Goal: Task Accomplishment & Management: Manage account settings

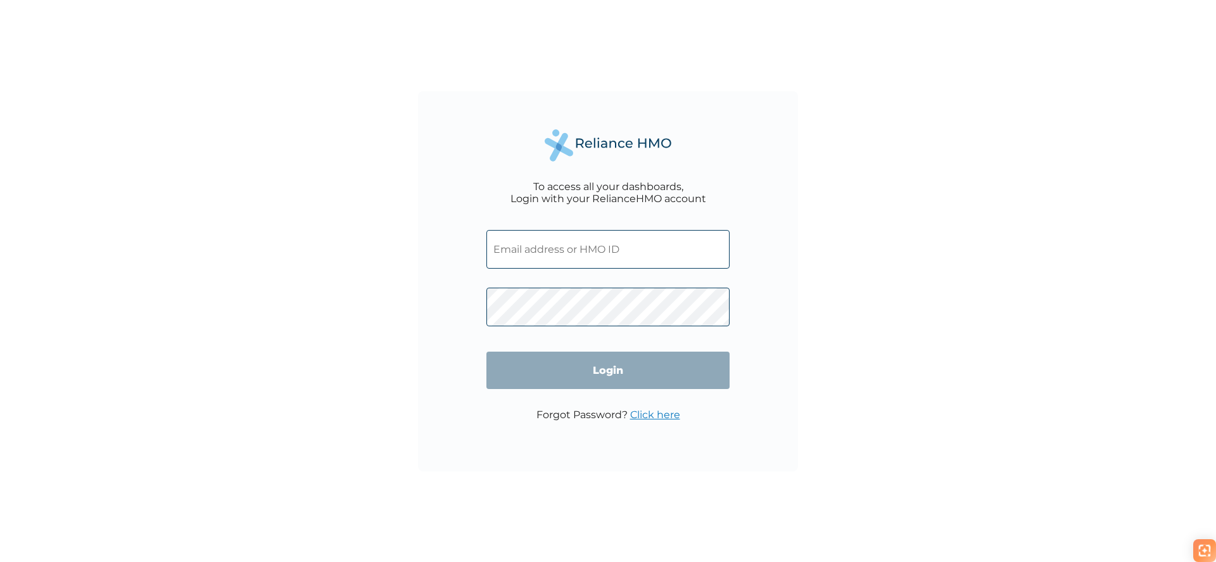
type input "LAY/10014/A"
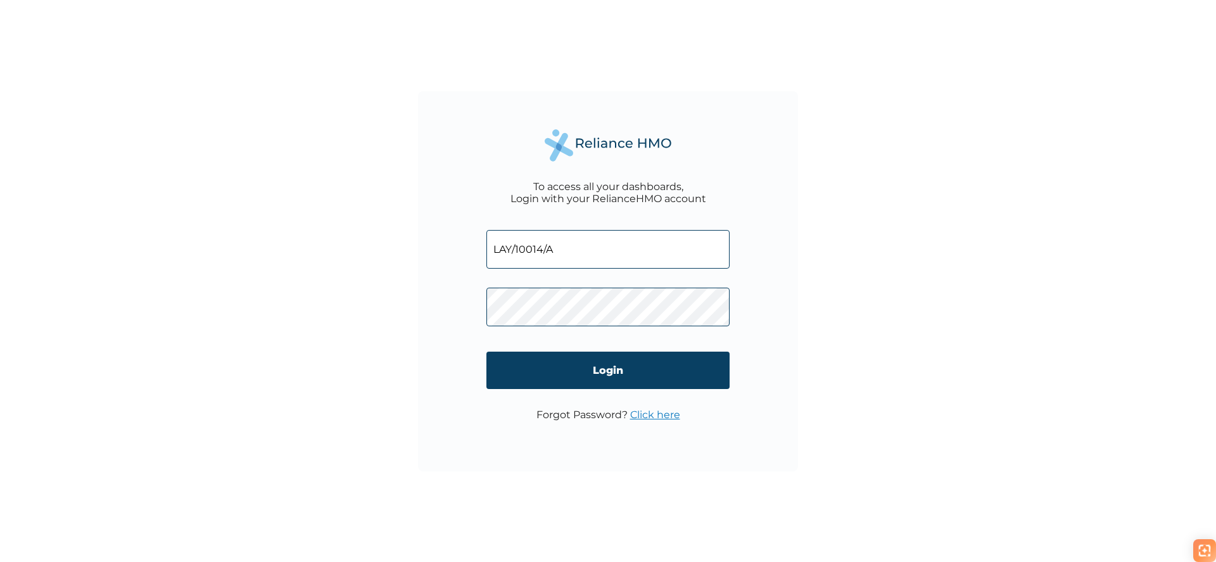
click at [832, 311] on div "To access all your dashboards, Login with your RelianceHMO account LAY/10014/A …" at bounding box center [608, 281] width 1216 height 562
click at [651, 379] on input "Login" at bounding box center [608, 370] width 243 height 37
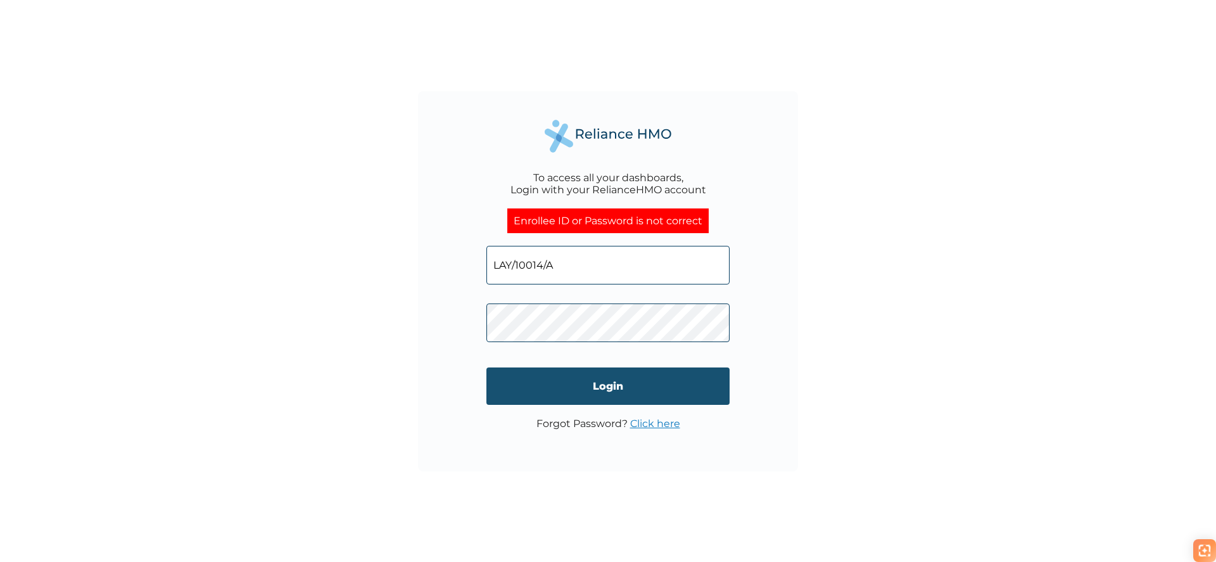
click at [630, 376] on input "Login" at bounding box center [608, 385] width 243 height 37
click at [662, 421] on link "Click here" at bounding box center [655, 423] width 50 height 12
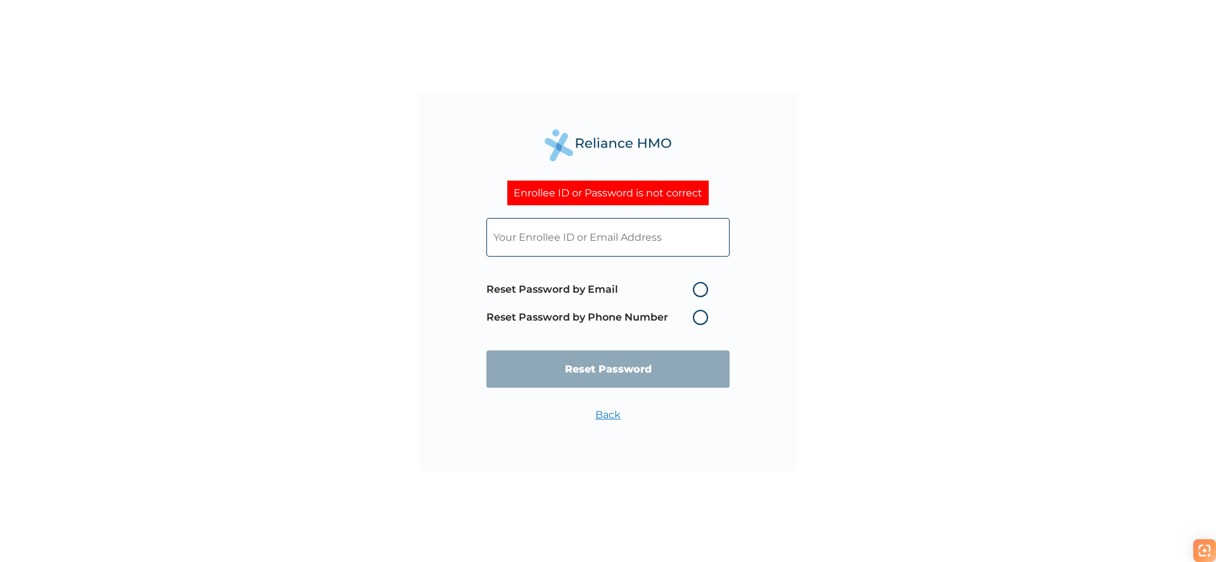
click at [697, 289] on label "Reset Password by Email" at bounding box center [601, 289] width 228 height 15
click at [696, 289] on input "Reset Password by Email" at bounding box center [685, 289] width 20 height 20
radio input "true"
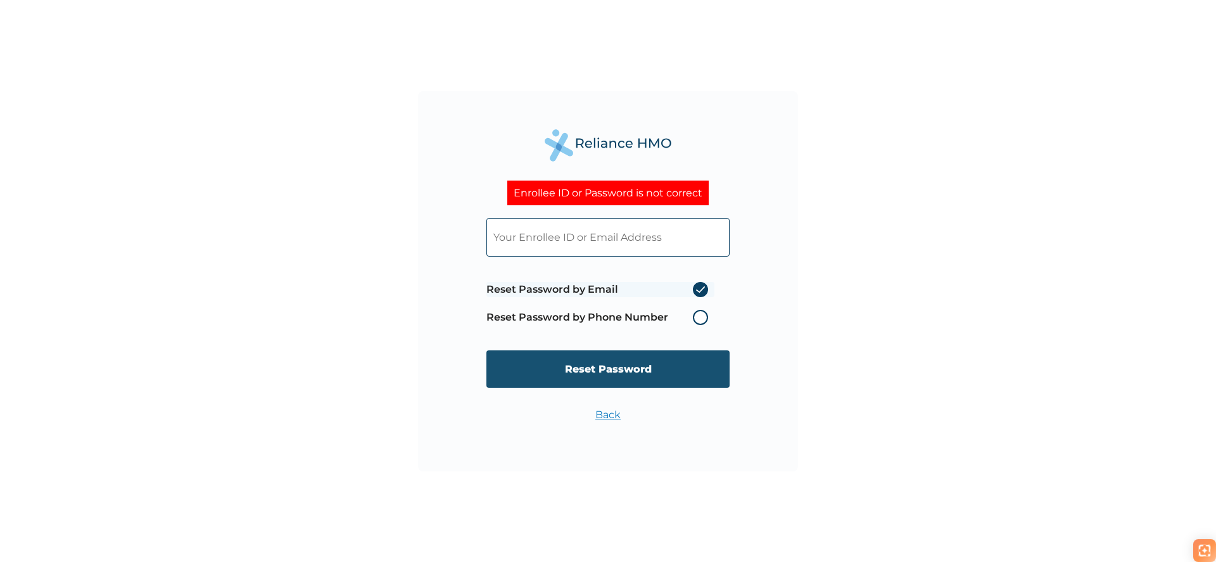
click at [693, 364] on input "Reset Password" at bounding box center [608, 368] width 243 height 37
click at [607, 238] on input "text" at bounding box center [608, 237] width 243 height 39
type input "LAY/10014/A"
click at [641, 361] on input "Reset Password" at bounding box center [608, 368] width 243 height 37
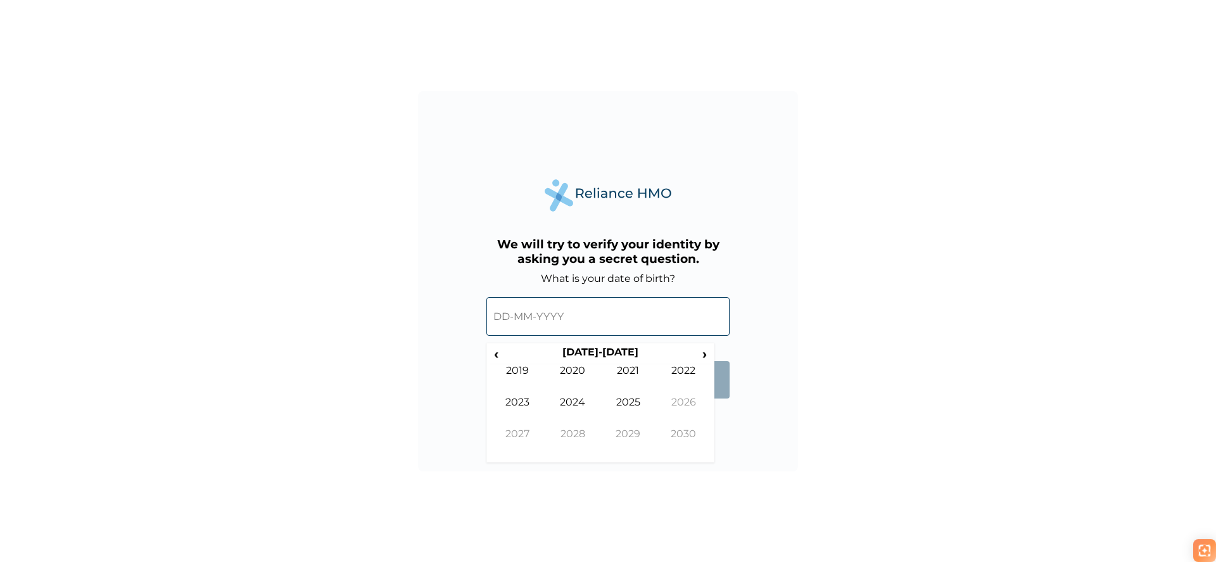
click at [594, 322] on input "text" at bounding box center [608, 316] width 243 height 39
click at [502, 359] on span "‹" at bounding box center [496, 354] width 13 height 16
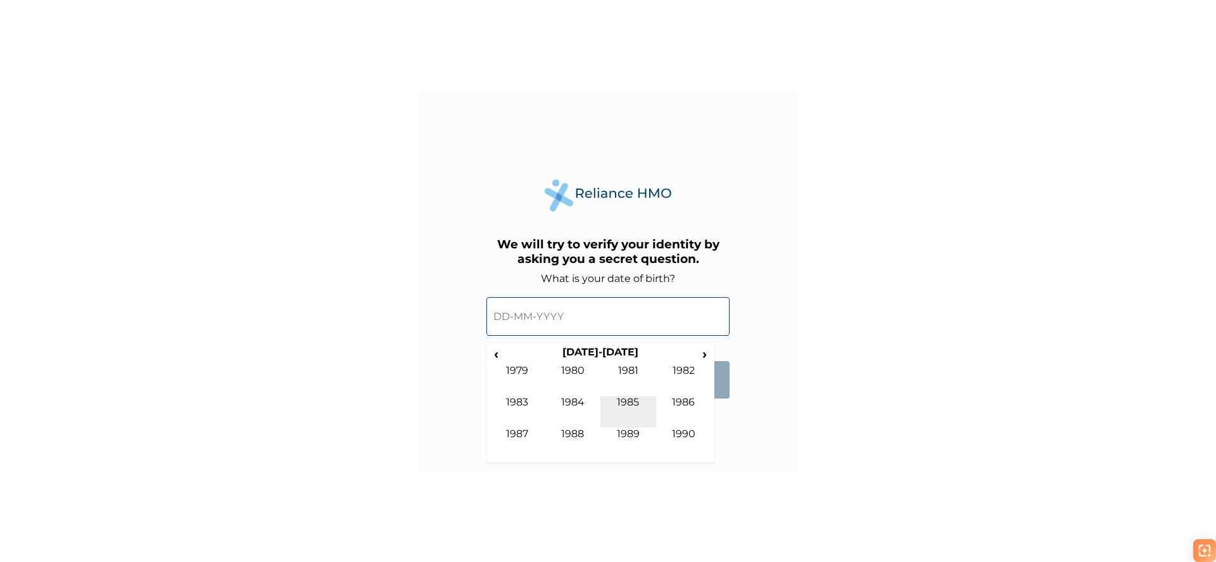
click at [615, 408] on td "1985" at bounding box center [629, 412] width 56 height 32
click at [624, 373] on td "Mar" at bounding box center [629, 380] width 56 height 32
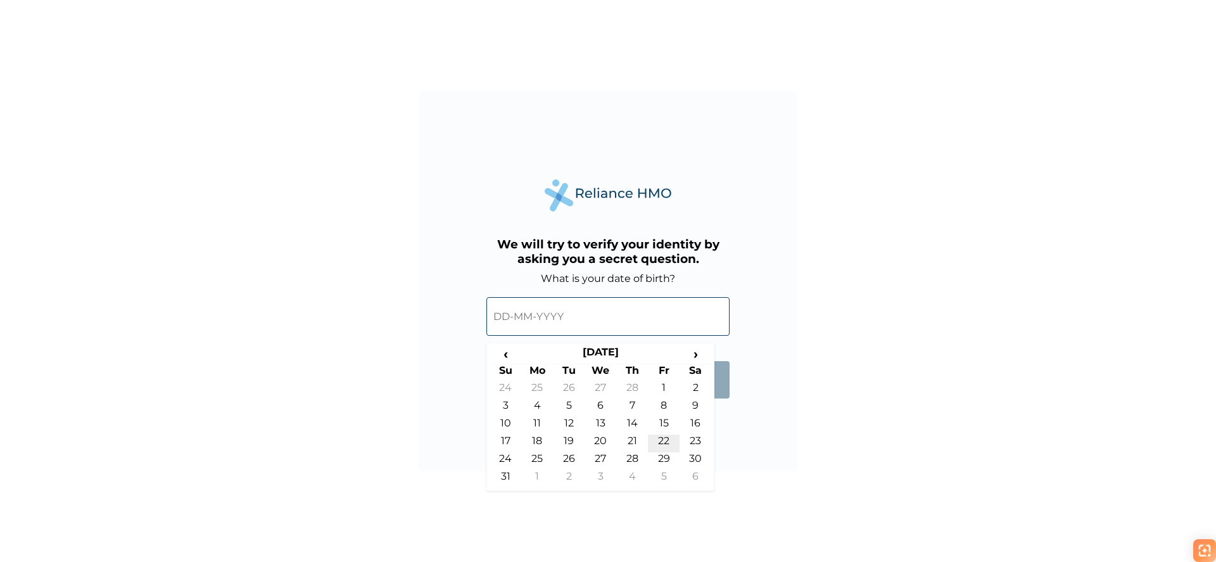
click at [671, 443] on td "22" at bounding box center [664, 444] width 32 height 18
type input "22-03-1985"
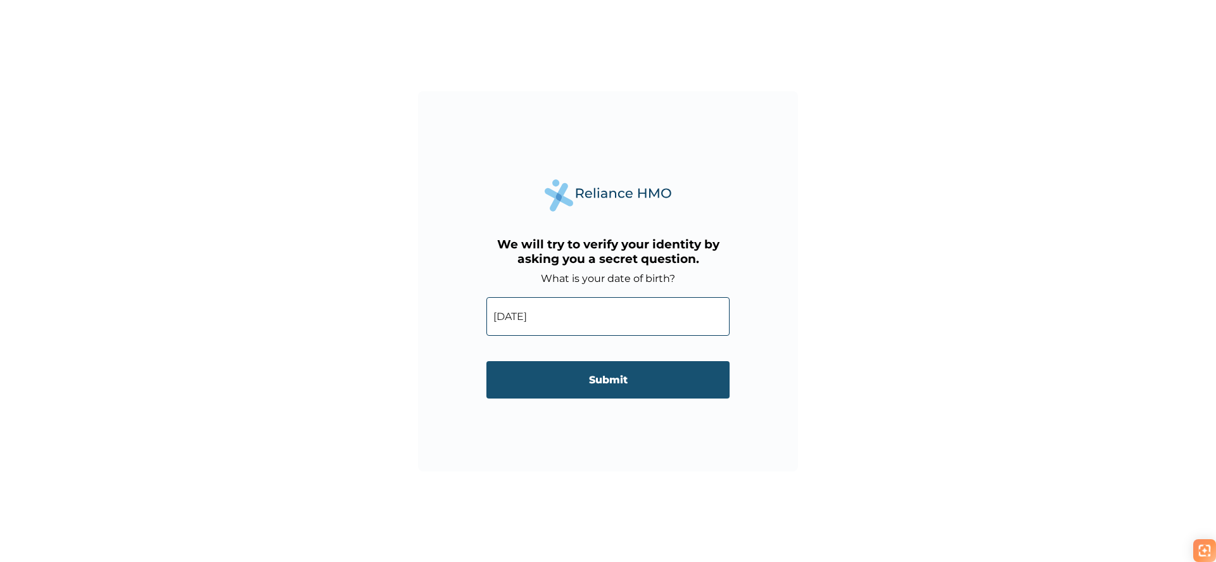
click at [632, 369] on input "Submit" at bounding box center [608, 379] width 243 height 37
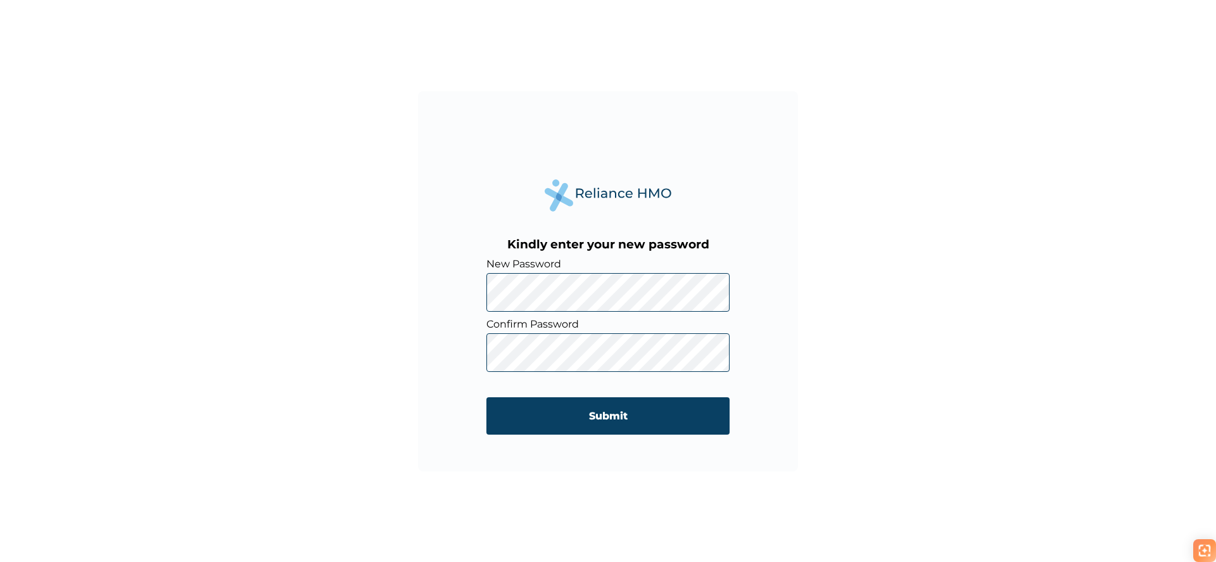
click input "Submit" at bounding box center [608, 415] width 243 height 37
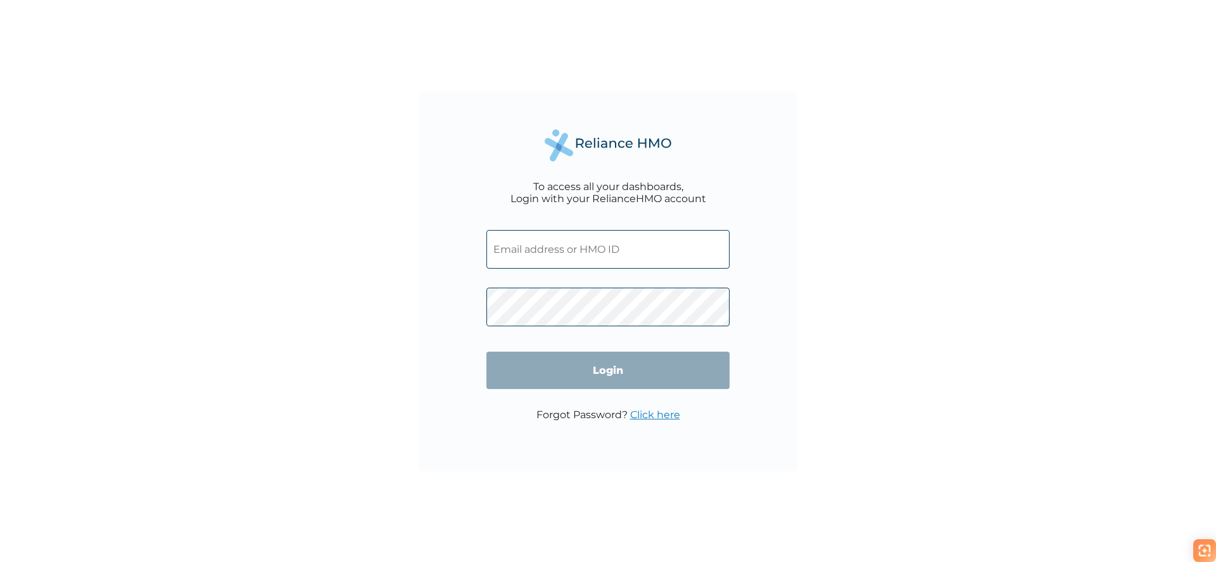
type input "lay/10014/a"
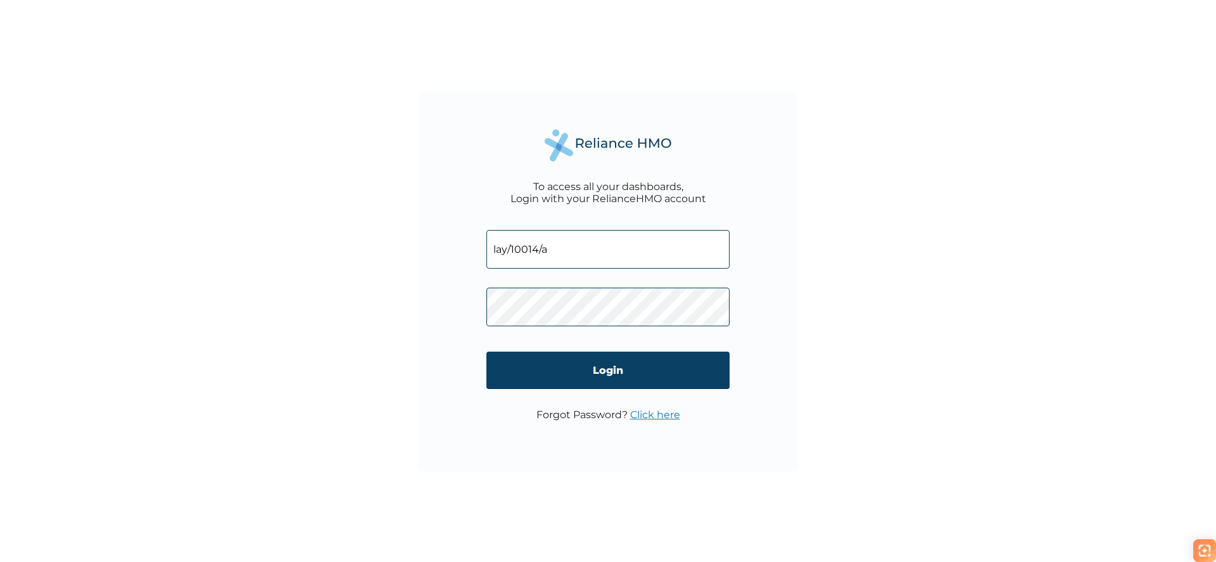
click at [469, 287] on div "To access all your dashboards, Login with your RelianceHMO account lay/10014/a …" at bounding box center [608, 281] width 380 height 380
click input "Login" at bounding box center [608, 370] width 243 height 37
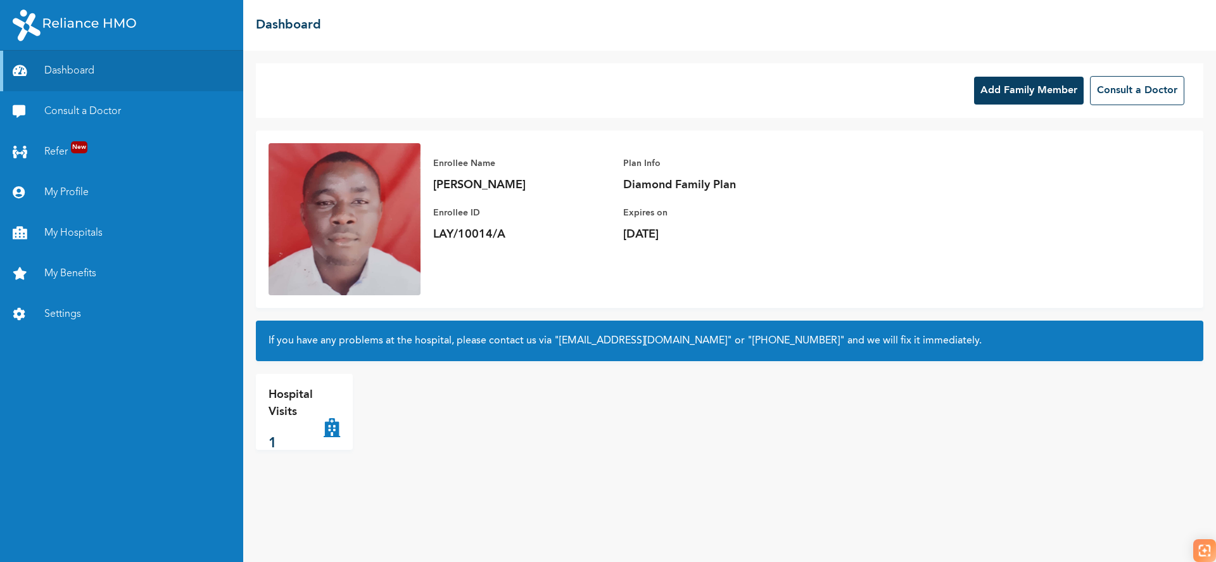
click at [1005, 85] on button "Add Family Member" at bounding box center [1029, 91] width 110 height 28
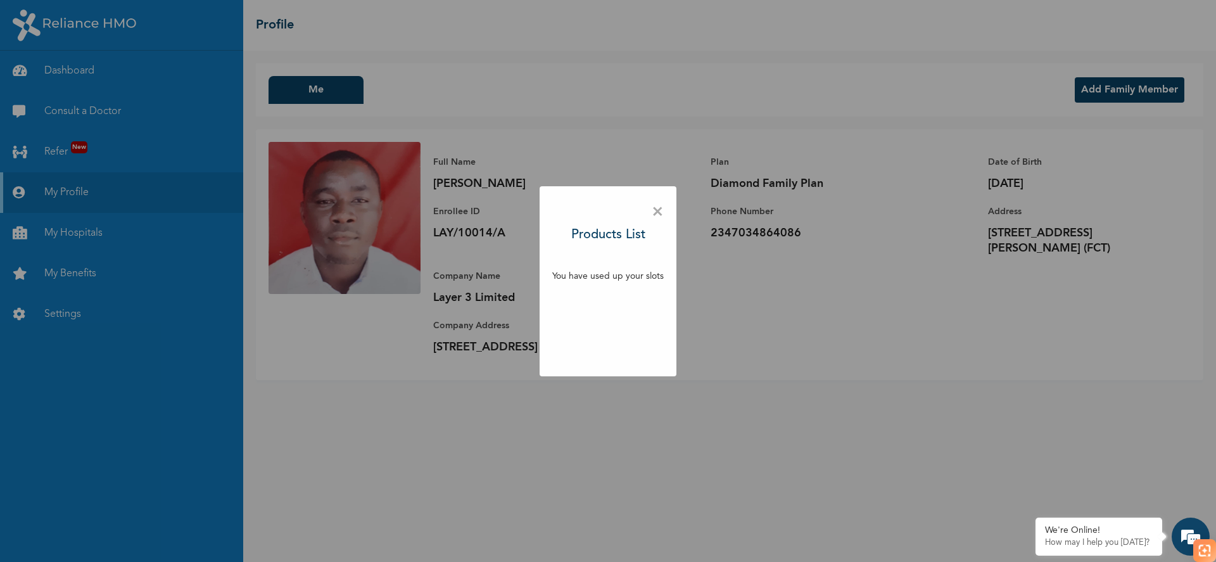
click at [659, 212] on span "×" at bounding box center [658, 212] width 12 height 27
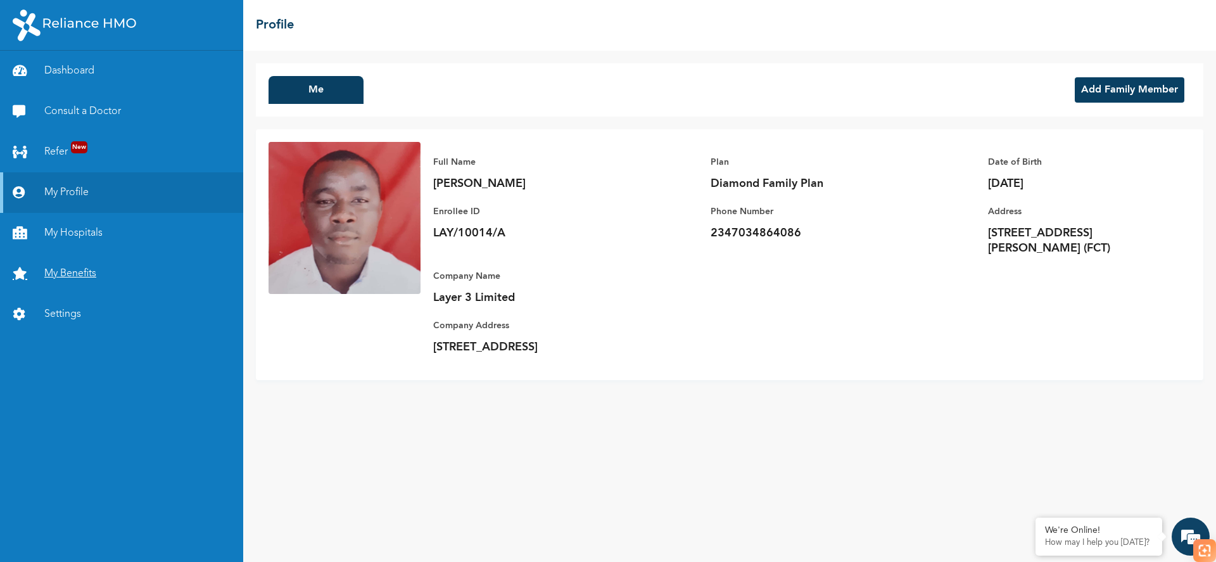
click at [87, 272] on link "My Benefits" at bounding box center [121, 273] width 243 height 41
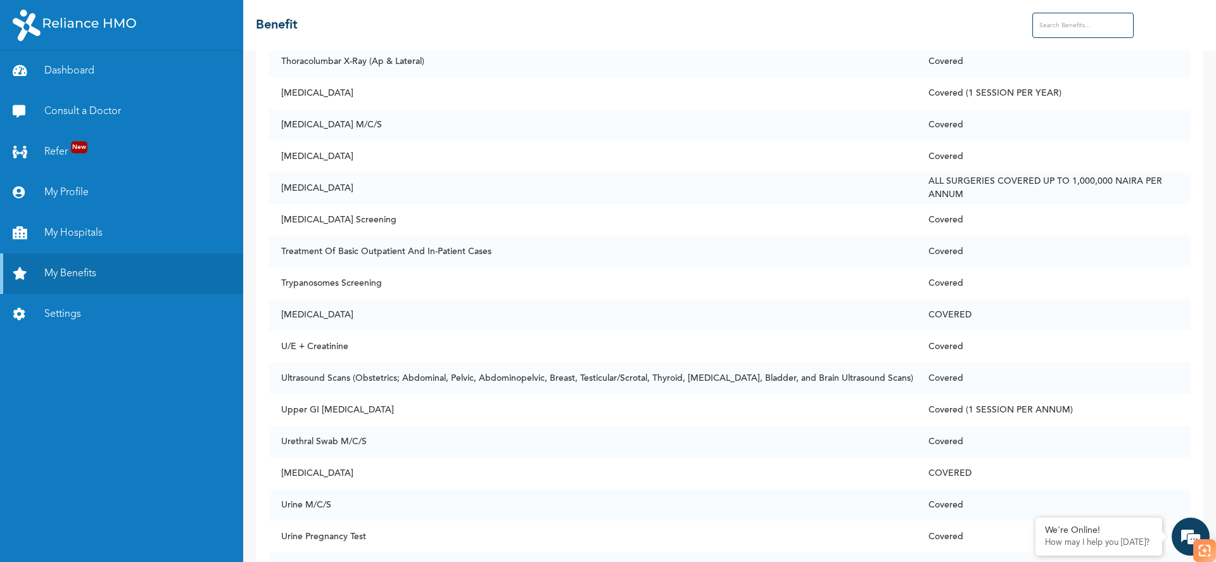
scroll to position [9529, 0]
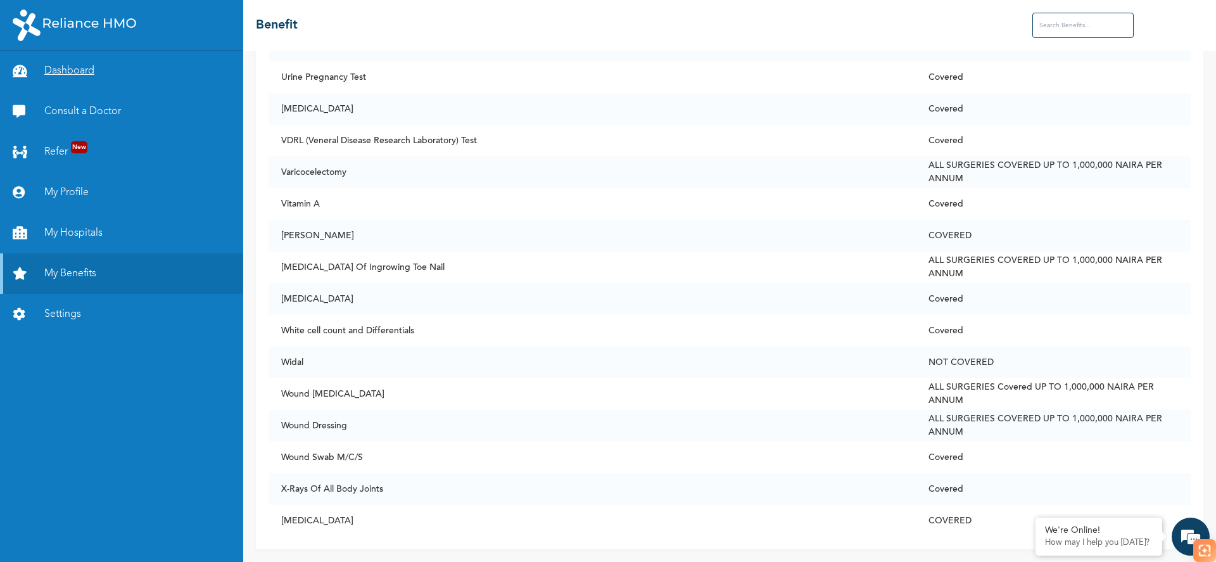
click at [96, 73] on link "Dashboard" at bounding box center [121, 71] width 243 height 41
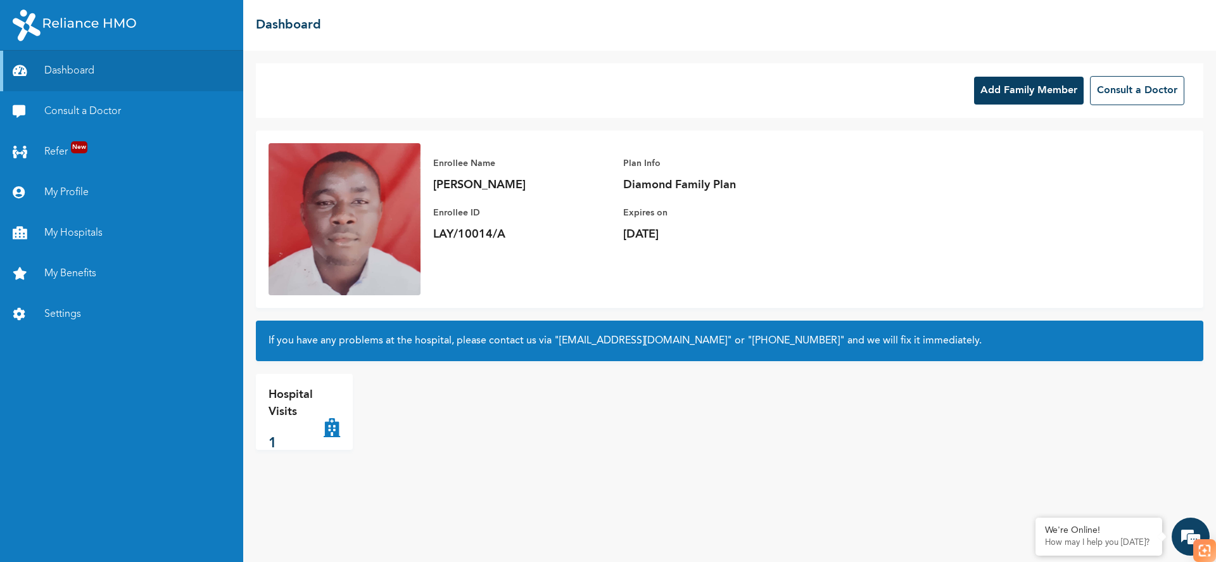
click at [272, 448] on p "1" at bounding box center [296, 443] width 55 height 21
click at [986, 89] on button "Add Family Member" at bounding box center [1029, 91] width 110 height 28
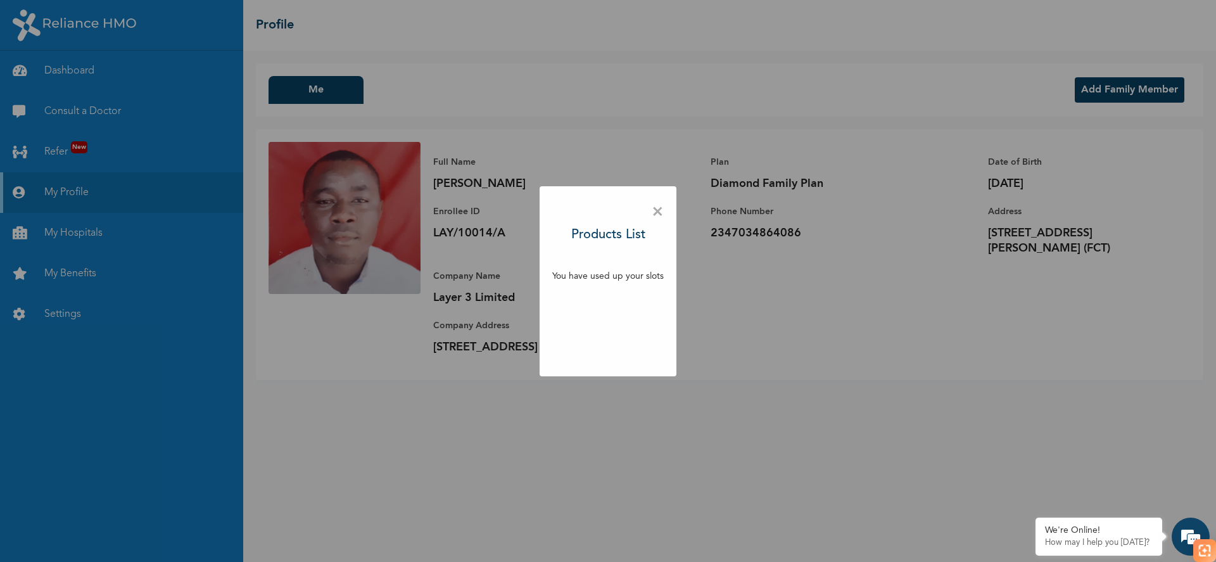
click at [653, 217] on span "×" at bounding box center [658, 212] width 12 height 27
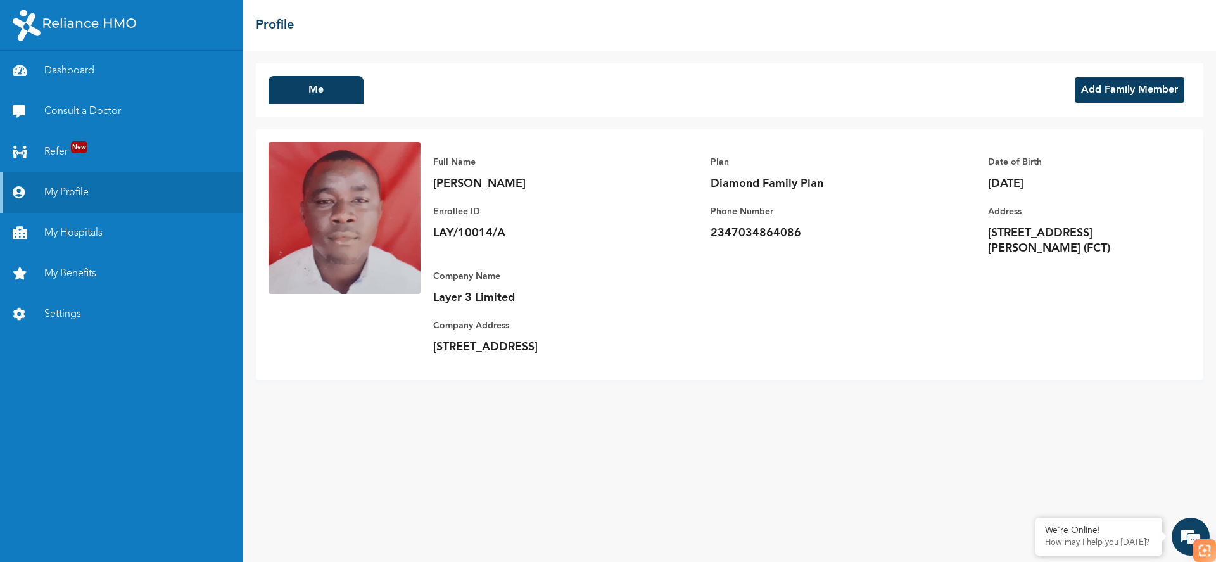
click at [1126, 101] on button "Add Family Member" at bounding box center [1130, 89] width 110 height 25
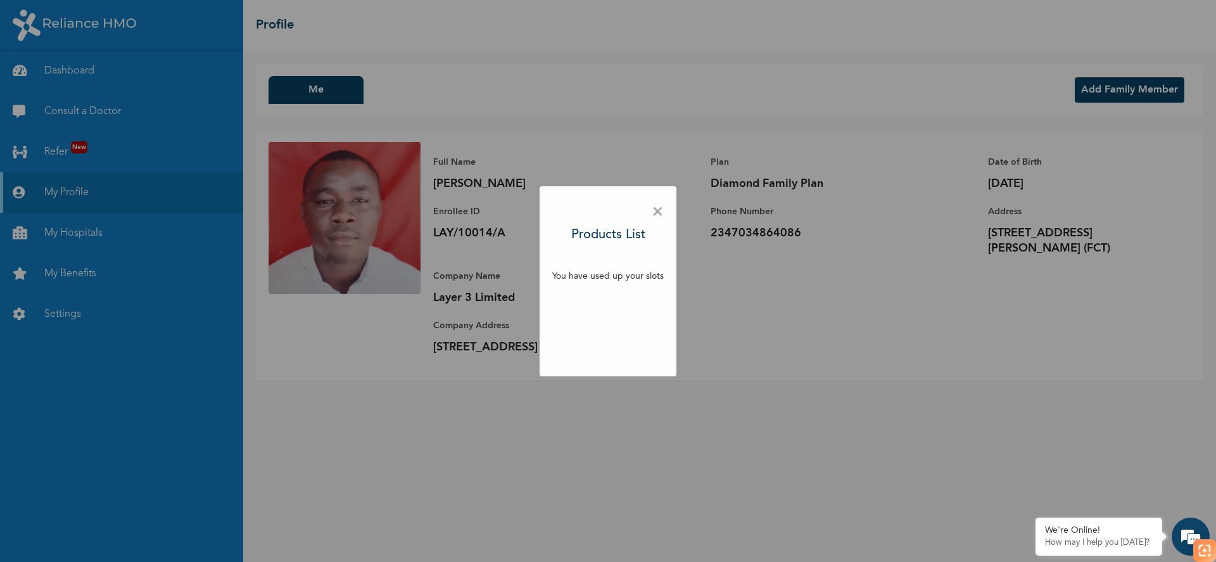
click at [658, 213] on span "×" at bounding box center [658, 212] width 12 height 27
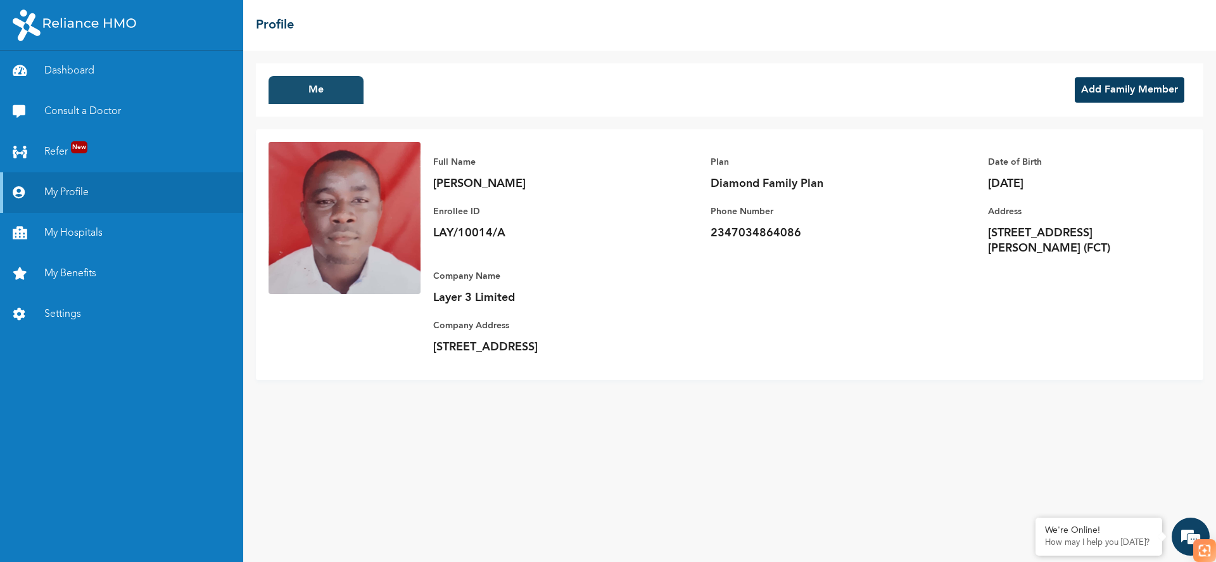
click at [320, 91] on button "Me" at bounding box center [316, 90] width 95 height 28
click at [62, 77] on link "Dashboard" at bounding box center [121, 71] width 243 height 41
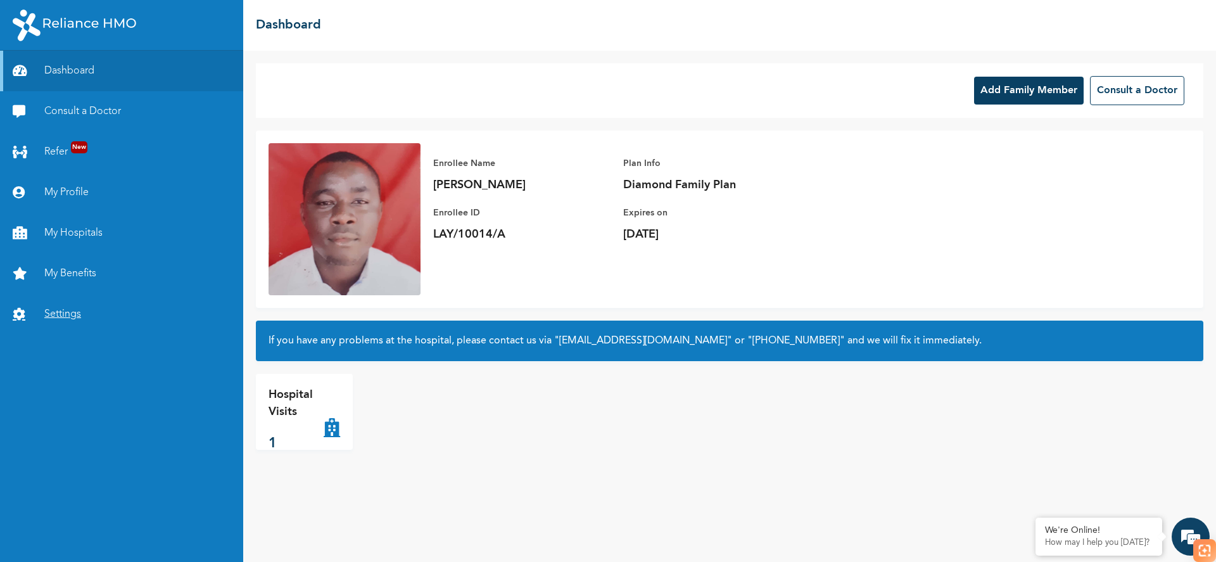
click at [61, 305] on link "Settings" at bounding box center [121, 314] width 243 height 41
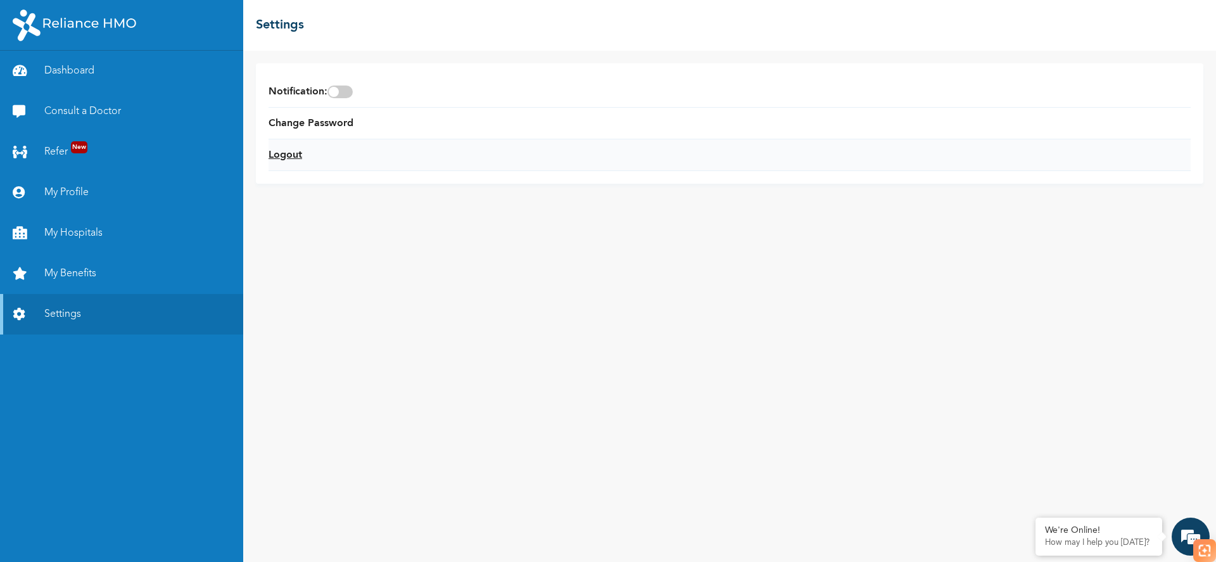
click at [291, 151] on link "Logout" at bounding box center [286, 155] width 34 height 15
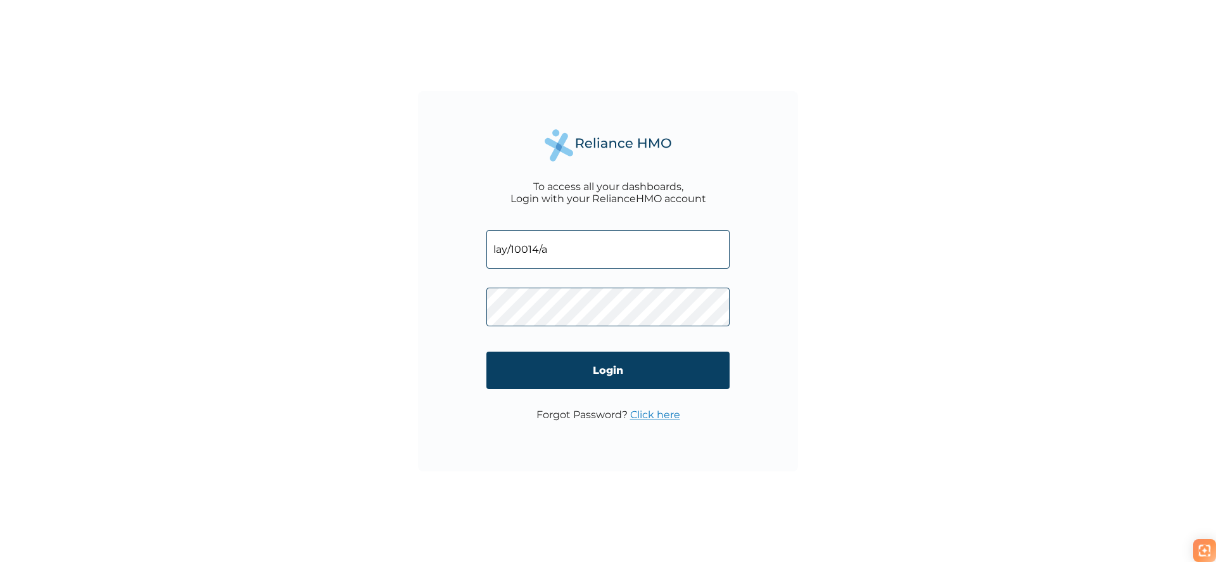
click at [585, 259] on input "lay/10014/a" at bounding box center [608, 249] width 243 height 39
type input "lay/10014/E"
click at [663, 412] on link "Click here" at bounding box center [655, 415] width 50 height 12
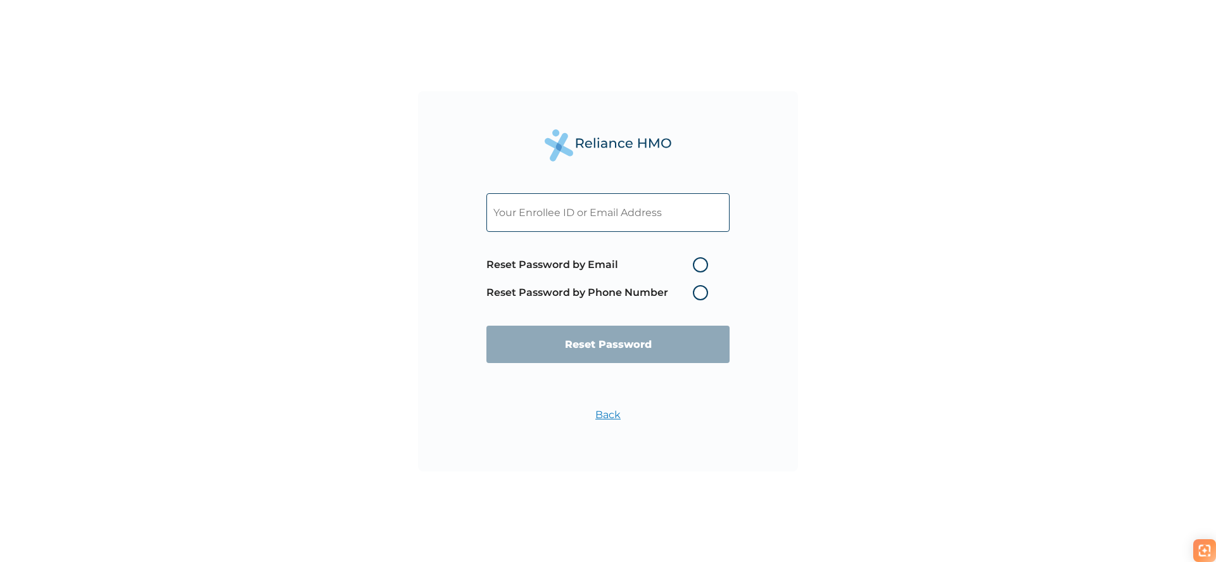
click at [693, 295] on label "Reset Password by Phone Number" at bounding box center [601, 292] width 228 height 15
click at [704, 295] on label "Reset Password by Phone Number" at bounding box center [601, 292] width 228 height 15
click at [702, 267] on label "Reset Password by Email" at bounding box center [601, 264] width 228 height 15
click at [696, 267] on input "Reset Password by Email" at bounding box center [685, 265] width 20 height 20
radio input "true"
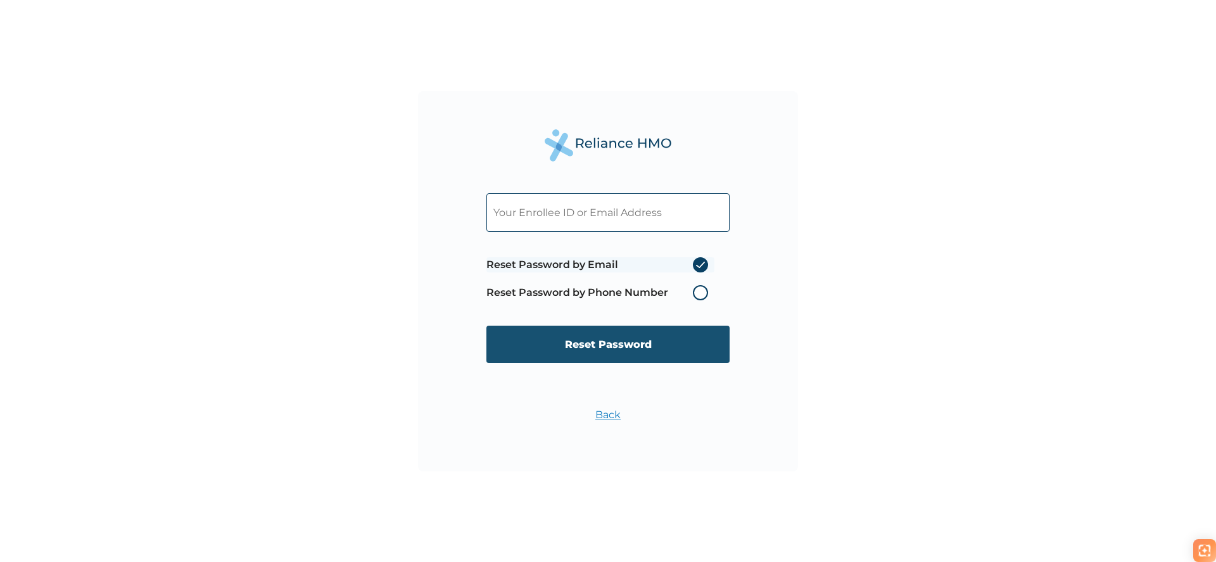
click at [653, 348] on input "Reset Password" at bounding box center [608, 344] width 243 height 37
click at [577, 209] on input "text" at bounding box center [608, 212] width 243 height 39
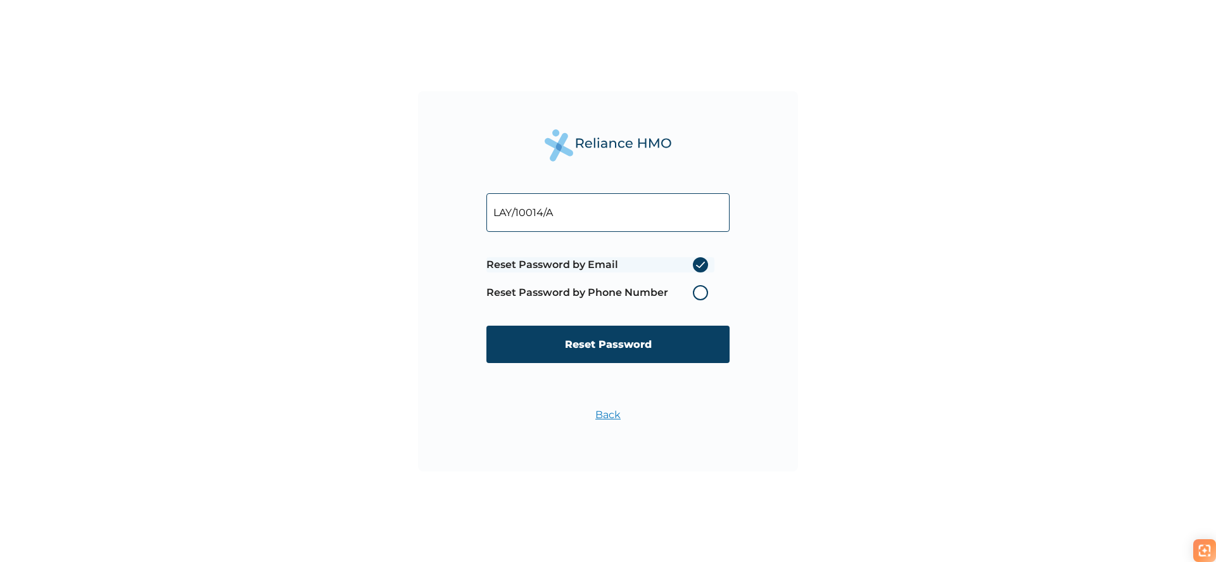
click at [608, 261] on label "Reset Password by Email" at bounding box center [601, 264] width 228 height 15
click at [675, 261] on input "Reset Password by Email" at bounding box center [685, 265] width 20 height 20
click at [606, 222] on input "LAY/10014/A" at bounding box center [608, 212] width 243 height 39
type input "LAY/10014/E"
click at [596, 333] on input "Reset Password" at bounding box center [608, 344] width 243 height 37
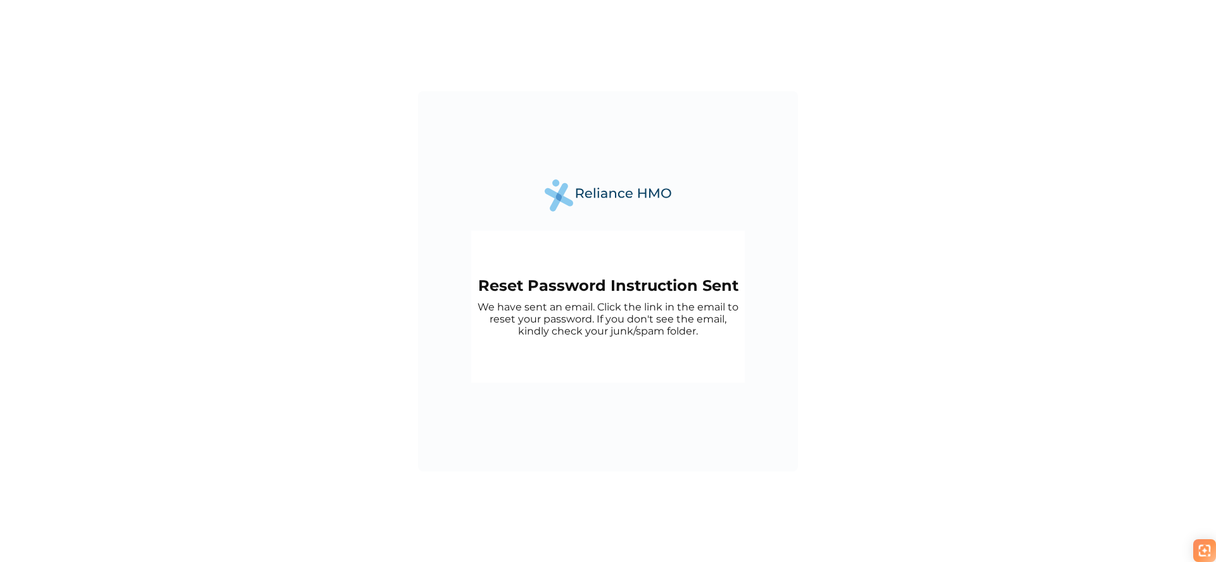
click at [742, 274] on div "Reset Password Instruction Sent We have sent an email. Click the link in the em…" at bounding box center [608, 307] width 274 height 152
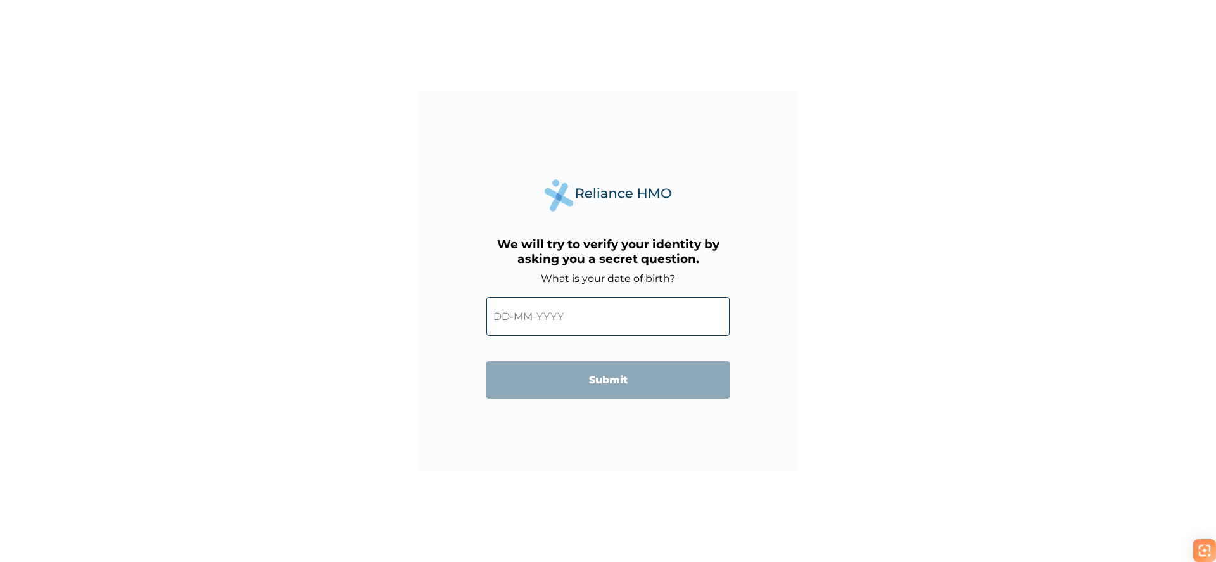
click at [532, 319] on input "text" at bounding box center [608, 316] width 243 height 39
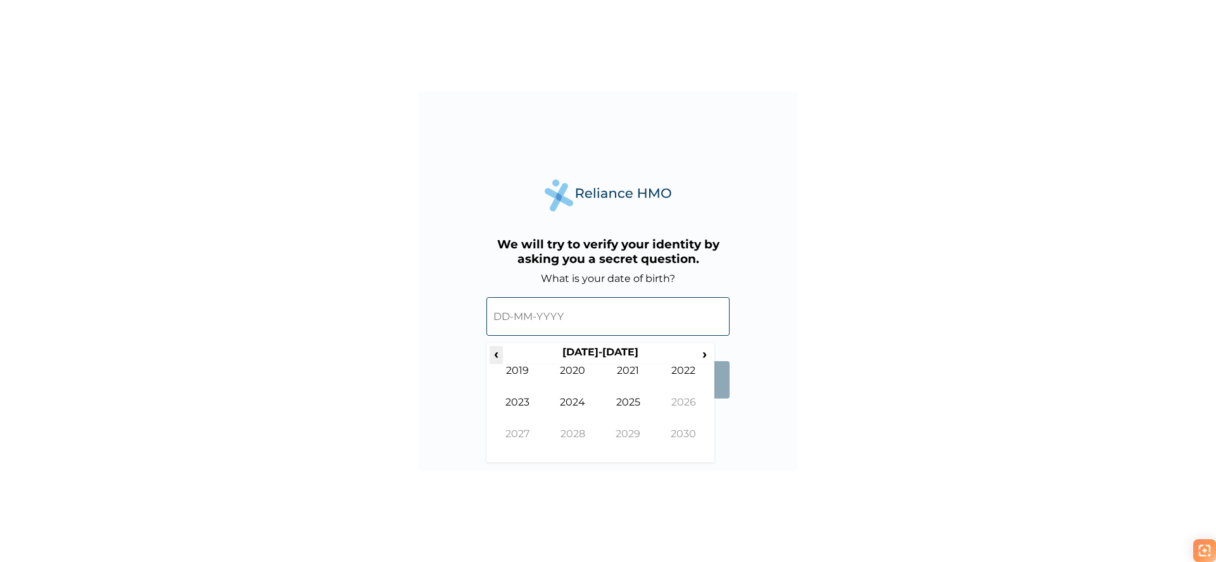
click at [500, 354] on span "‹" at bounding box center [496, 354] width 13 height 16
click at [628, 405] on td "1985" at bounding box center [629, 412] width 56 height 32
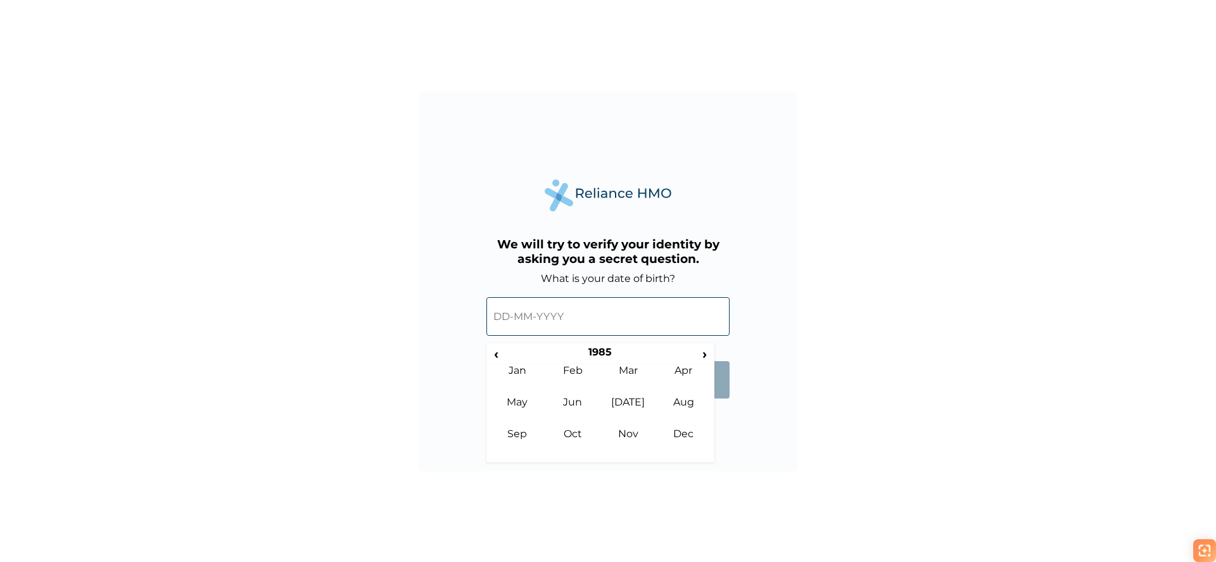
click at [628, 405] on td "[DATE]" at bounding box center [629, 412] width 56 height 32
click at [633, 433] on td "18" at bounding box center [632, 426] width 32 height 18
type input "[DATE]"
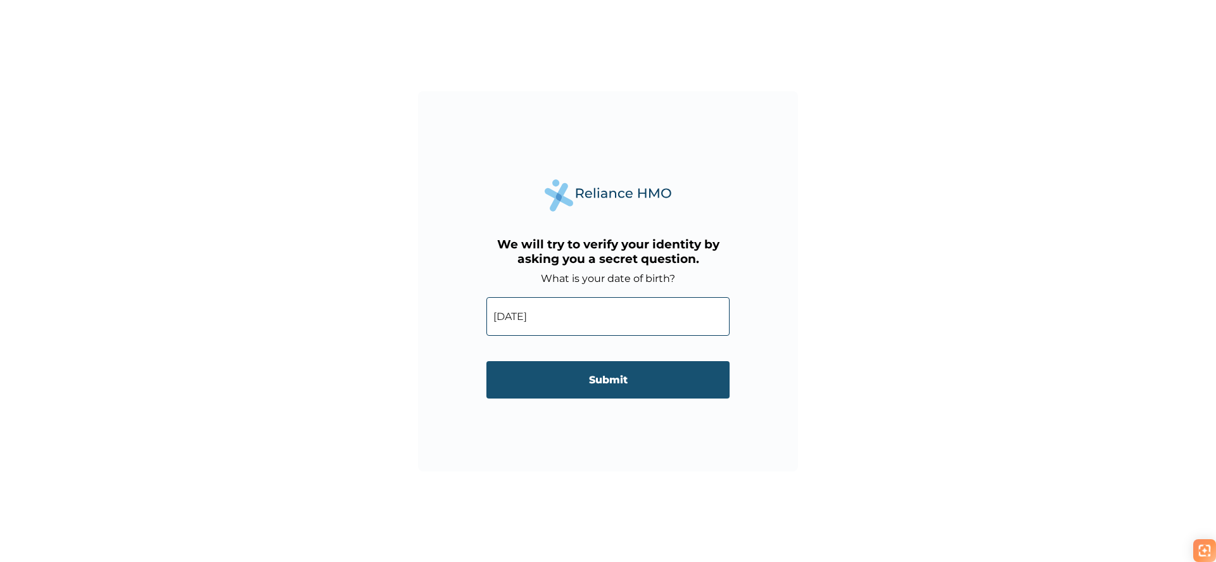
click at [615, 378] on input "Submit" at bounding box center [608, 379] width 243 height 37
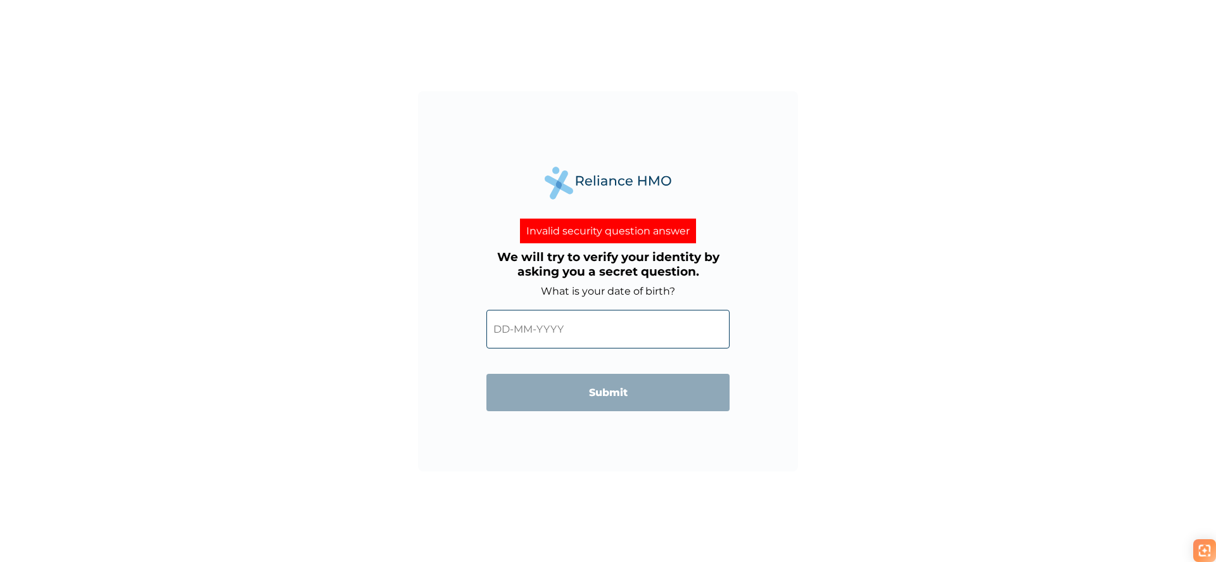
click at [549, 340] on input "text" at bounding box center [608, 329] width 243 height 39
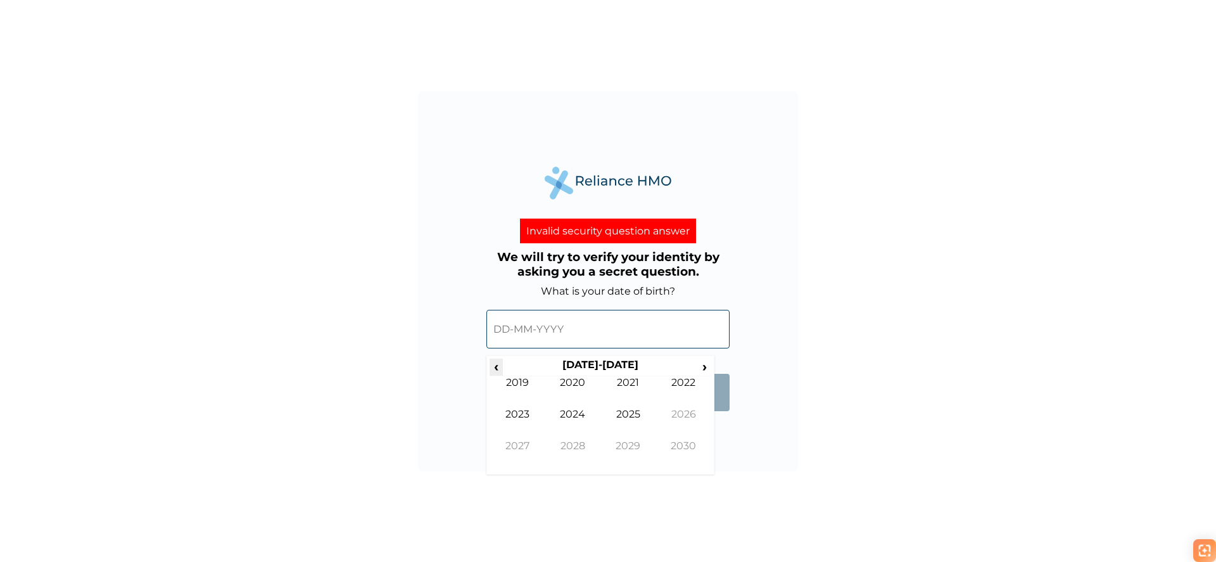
click at [498, 370] on span "‹" at bounding box center [496, 367] width 13 height 16
click at [628, 411] on td "1985" at bounding box center [629, 424] width 56 height 32
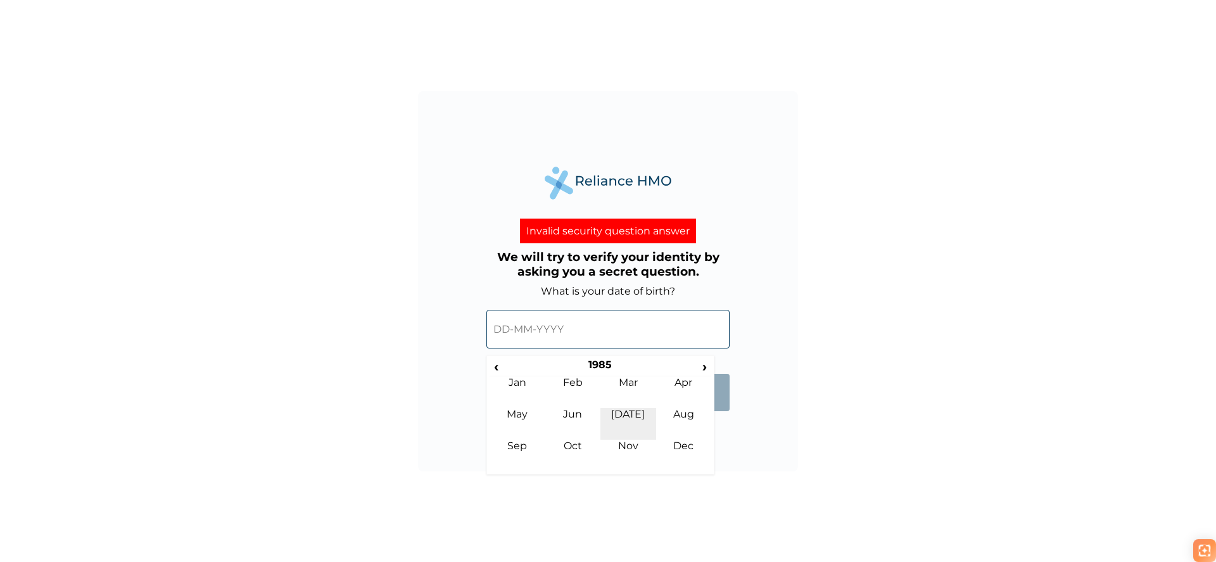
click at [631, 416] on td "[DATE]" at bounding box center [629, 424] width 56 height 32
click at [632, 457] on td "25" at bounding box center [632, 456] width 32 height 18
type input "25-07-1985"
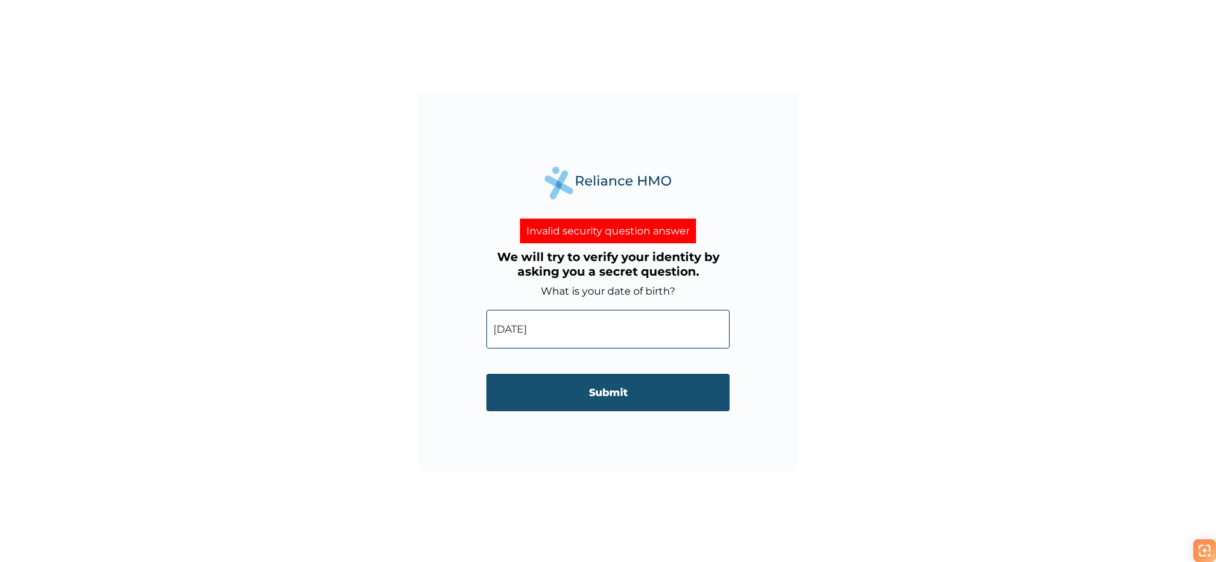
click at [617, 396] on input "Submit" at bounding box center [608, 392] width 243 height 37
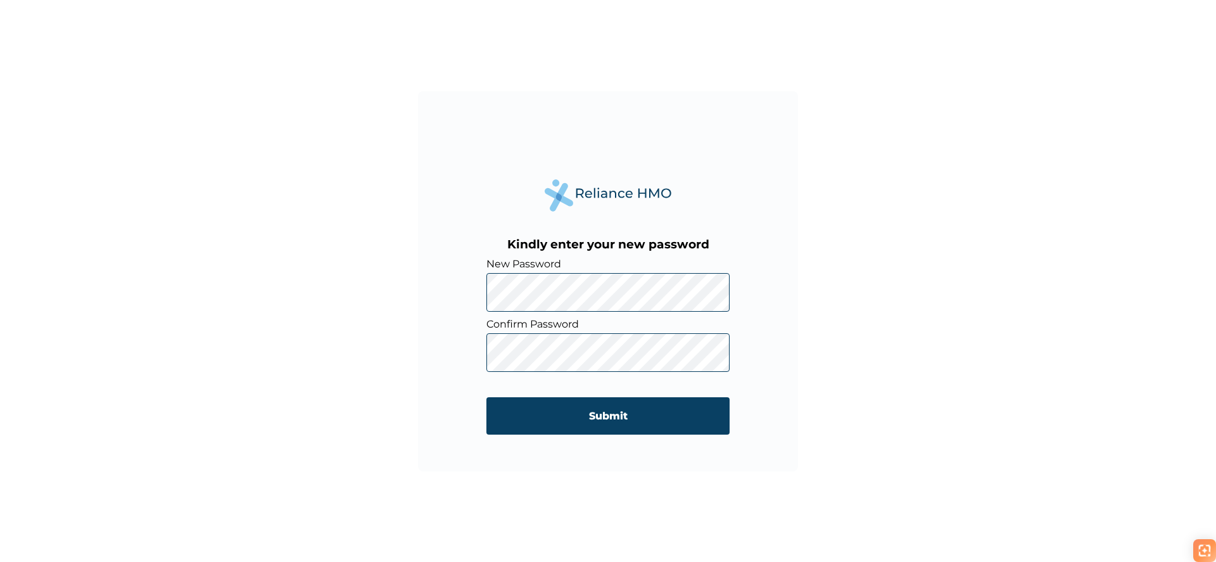
click input "Submit" at bounding box center [608, 415] width 243 height 37
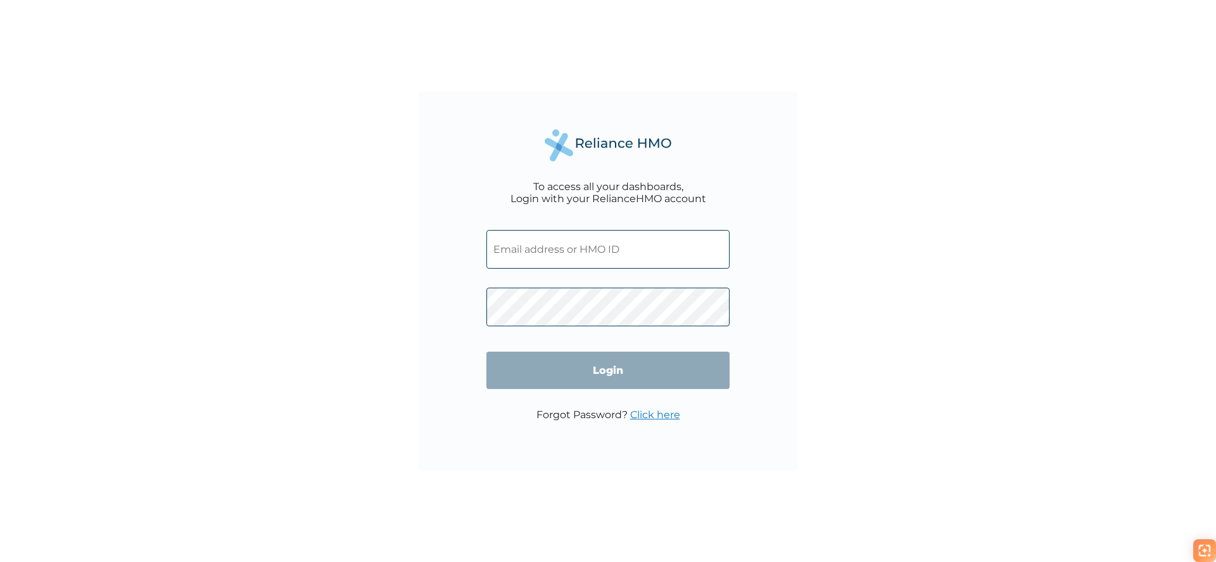
type input "lay/10014/e"
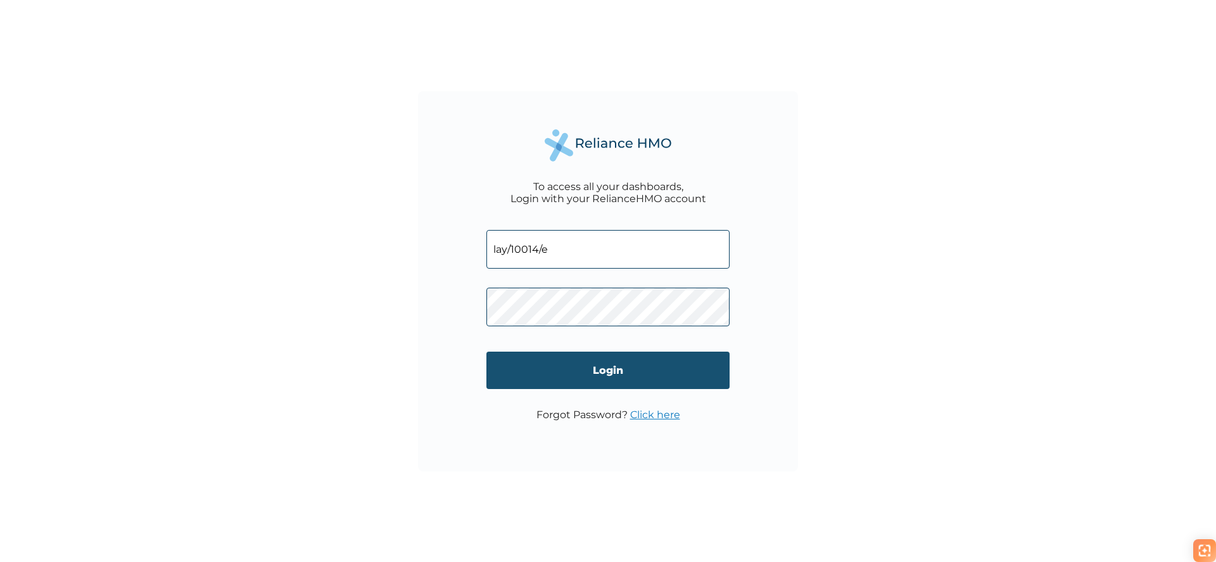
click at [599, 374] on input "Login" at bounding box center [608, 370] width 243 height 37
